Goal: Task Accomplishment & Management: Use online tool/utility

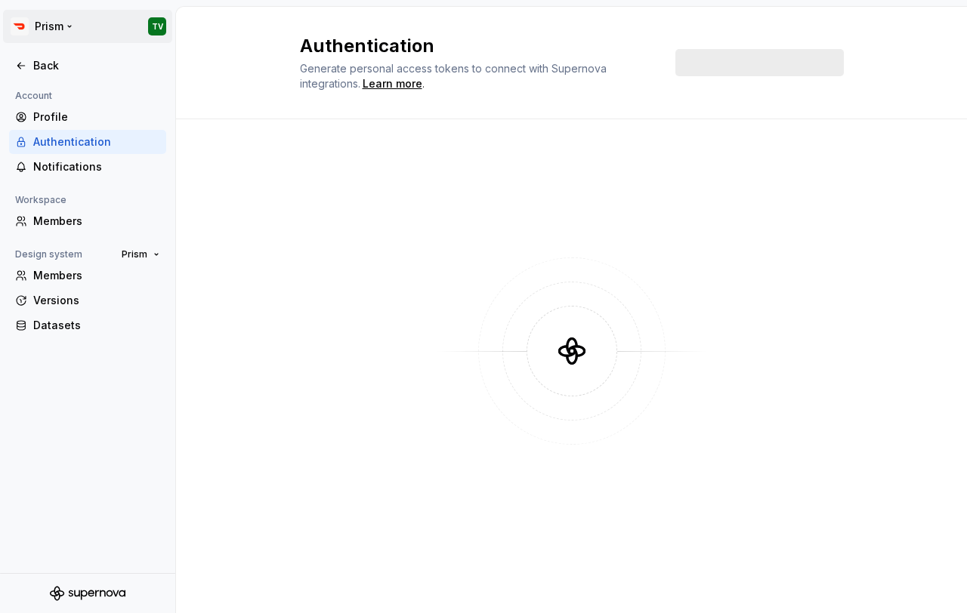
click at [51, 33] on html "Prism TV Back Account Profile Authentication Notifications Workspace Members De…" at bounding box center [483, 306] width 967 height 613
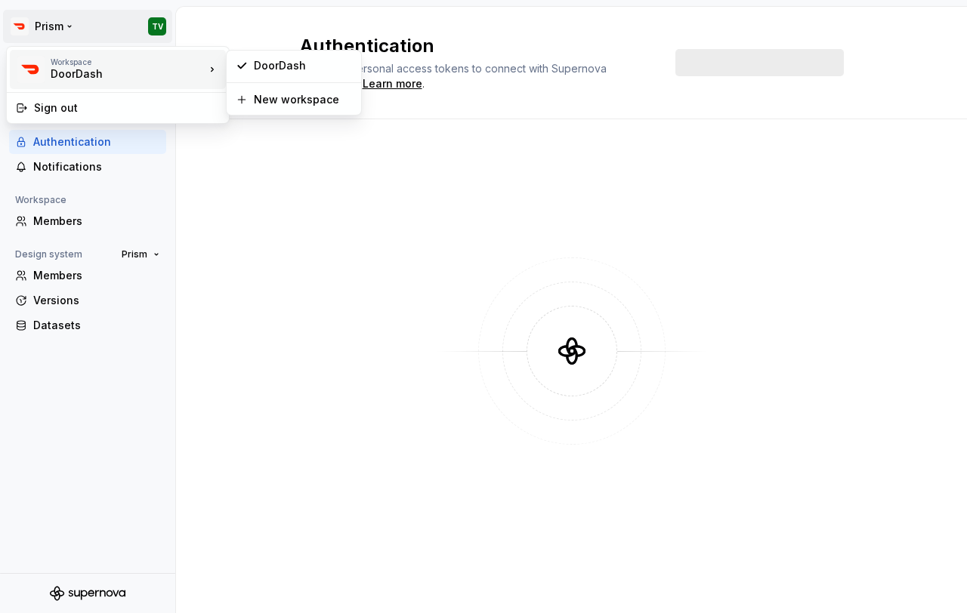
click at [48, 26] on html "Prism TV Back Account Profile Authentication Notifications Workspace Members De…" at bounding box center [483, 306] width 967 height 613
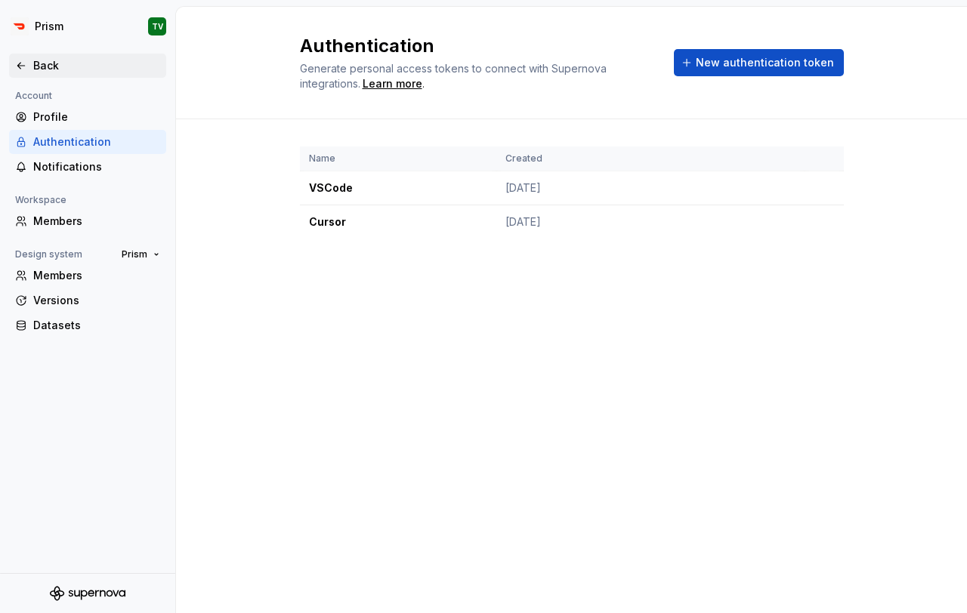
click at [48, 69] on div "Back" at bounding box center [96, 65] width 127 height 15
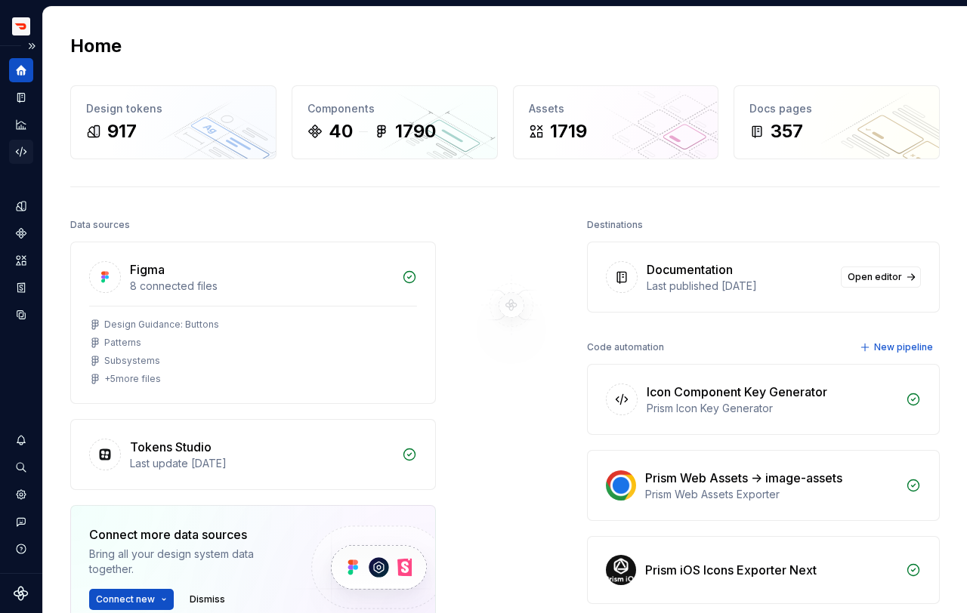
click at [23, 162] on div "Code automation" at bounding box center [21, 152] width 24 height 24
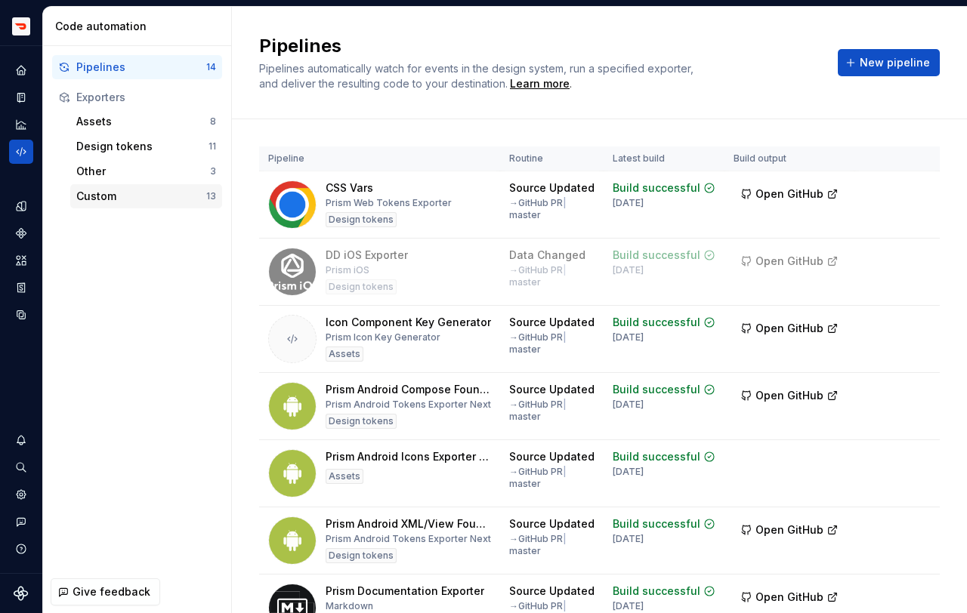
click at [110, 202] on div "Custom" at bounding box center [141, 196] width 130 height 15
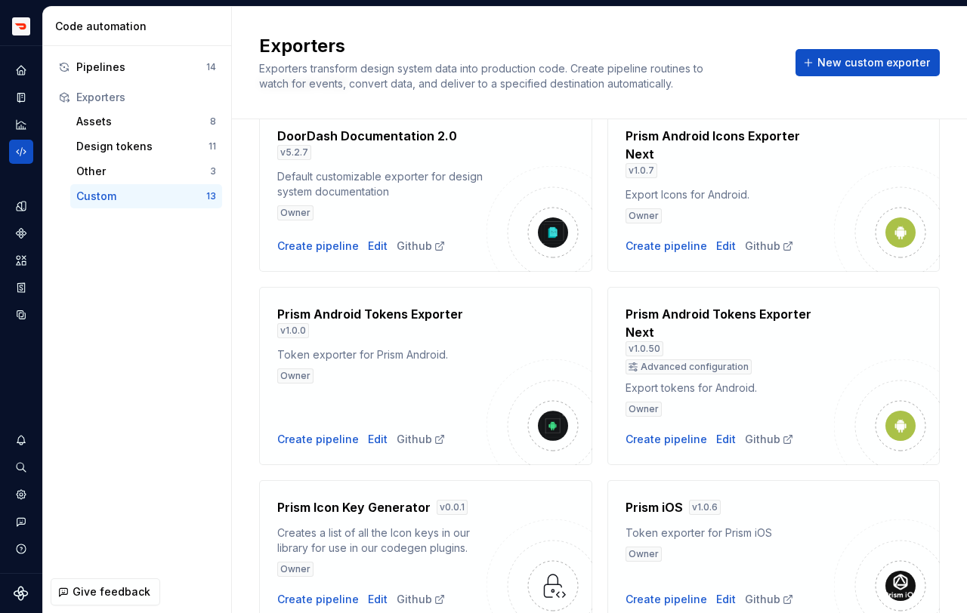
scroll to position [73, 0]
click at [153, 54] on div "Pipelines 14 Exporters Assets 8 Design tokens 11 Other 3 Custom 13" at bounding box center [137, 131] width 188 height 171
click at [153, 61] on div "Pipelines" at bounding box center [141, 67] width 130 height 15
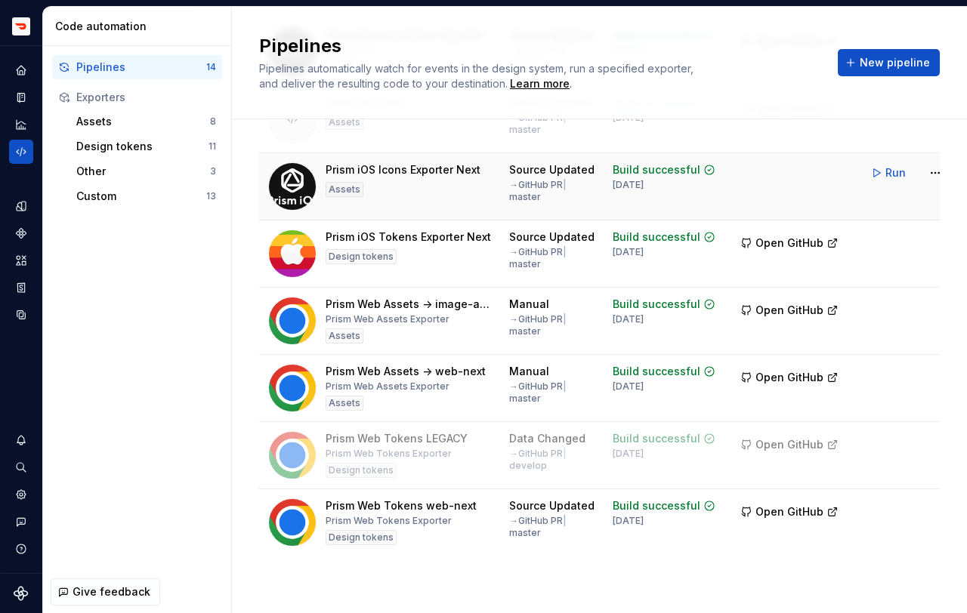
scroll to position [535, 0]
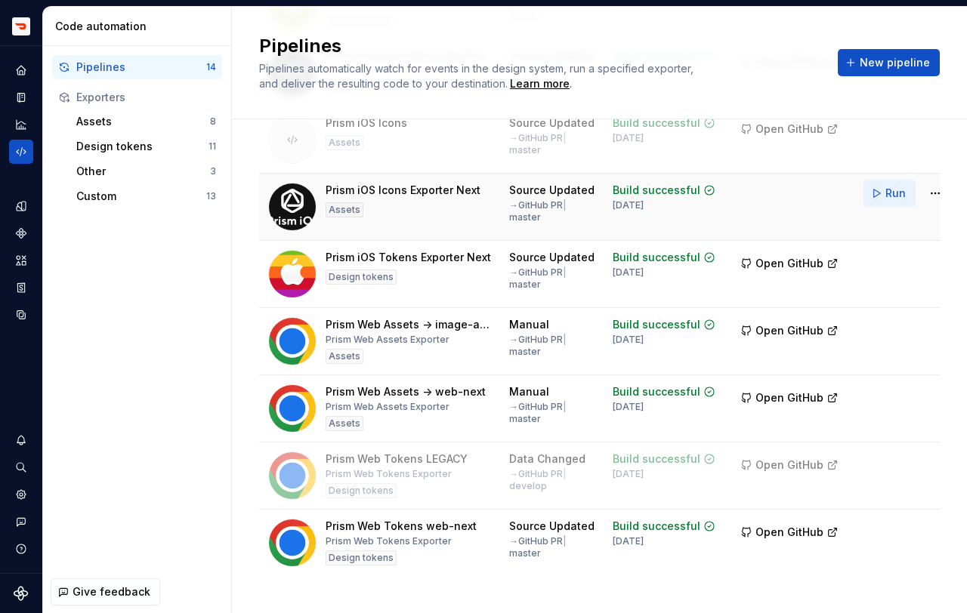
click at [885, 200] on span "Run" at bounding box center [895, 193] width 20 height 15
